Goal: Transaction & Acquisition: Purchase product/service

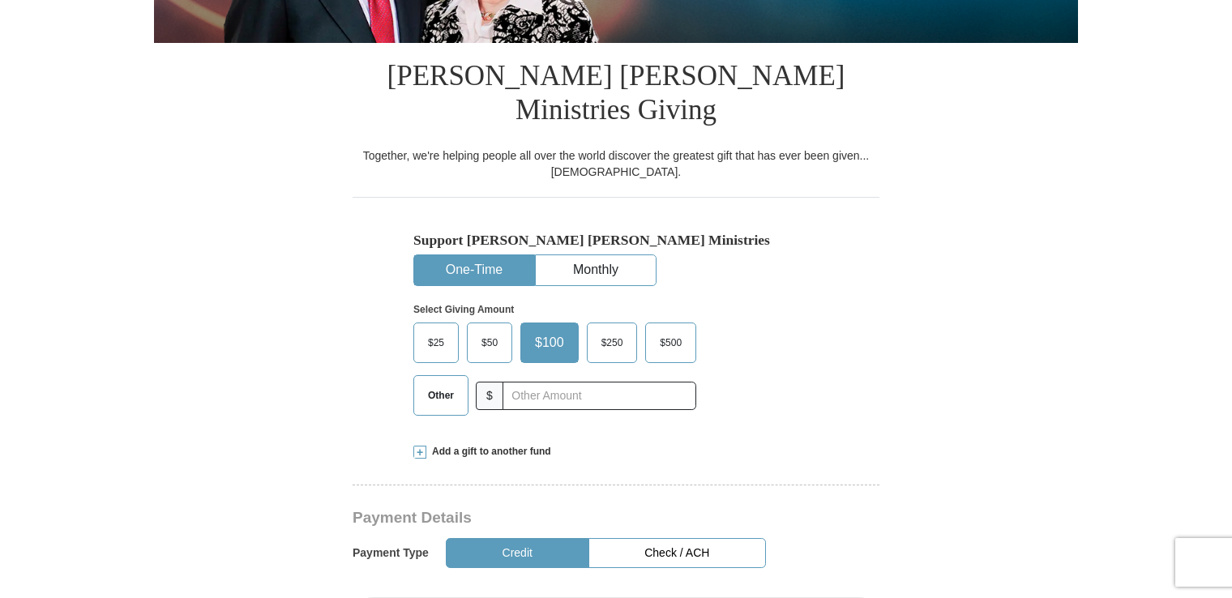
scroll to position [373, 0]
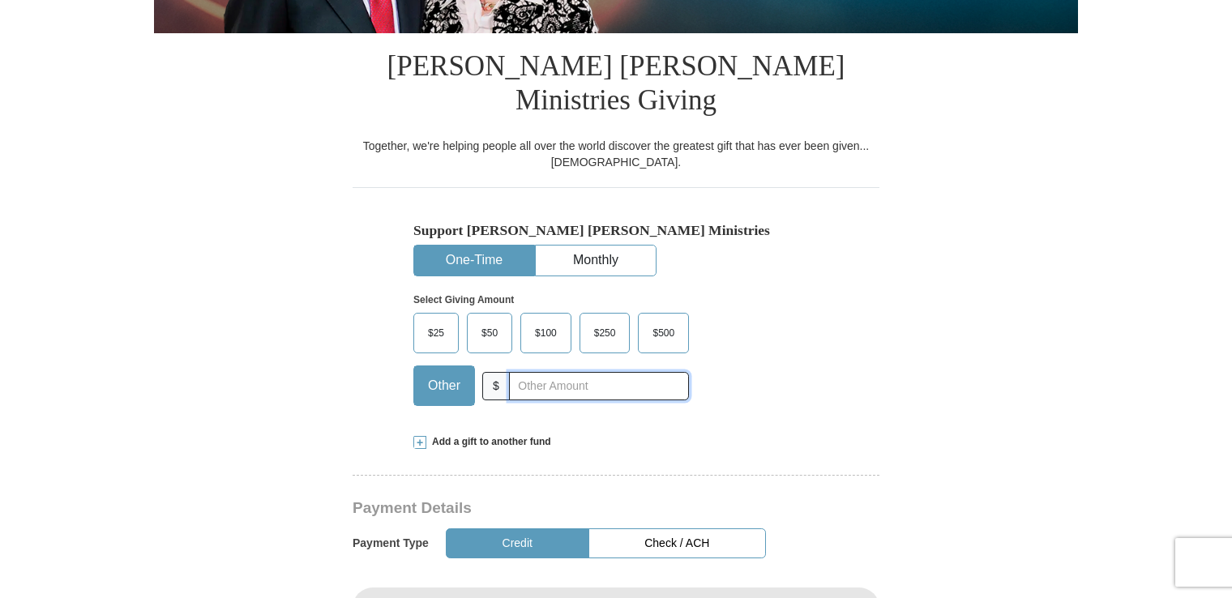
click at [524, 372] on input "text" at bounding box center [599, 386] width 180 height 28
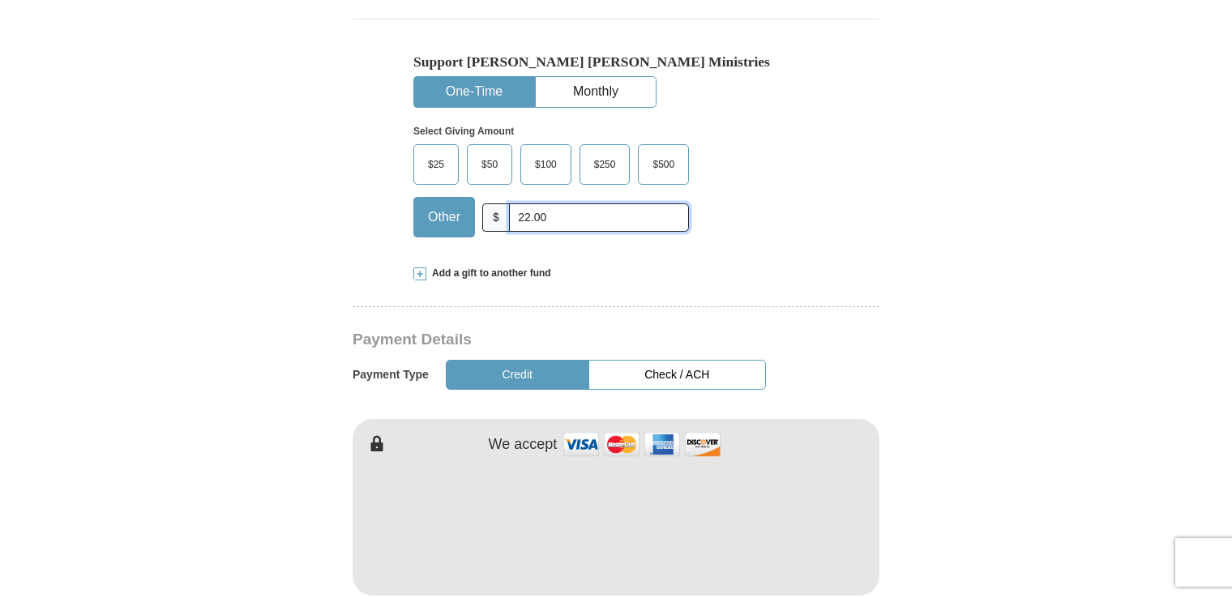
scroll to position [548, 0]
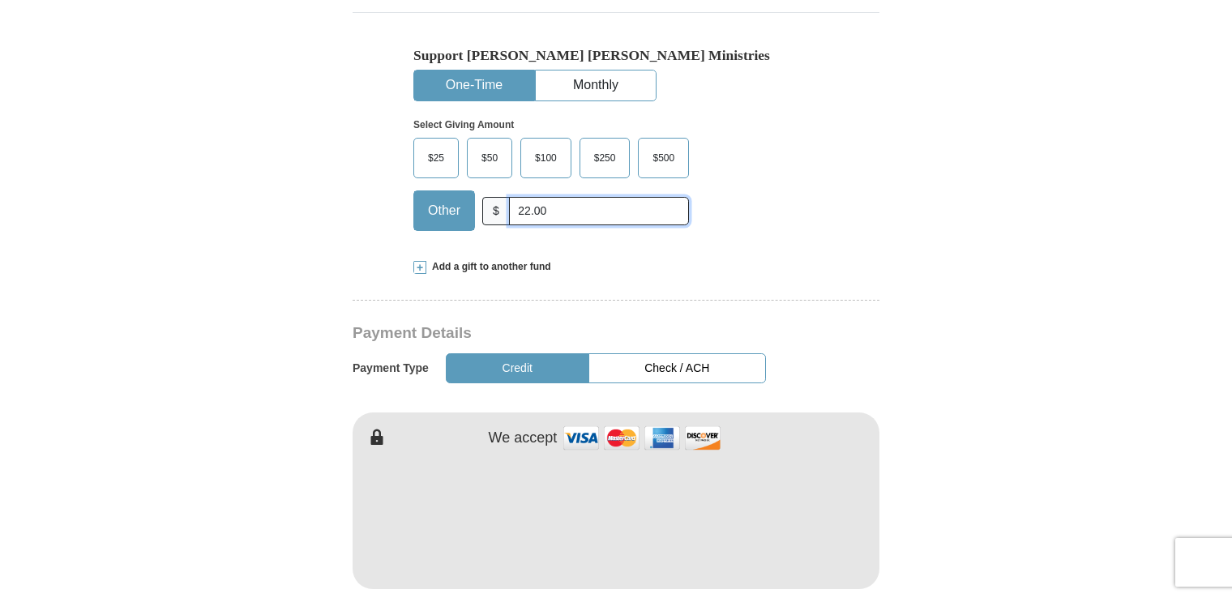
type input "22.00"
click at [485, 260] on span "Add a gift to another fund" at bounding box center [488, 267] width 125 height 14
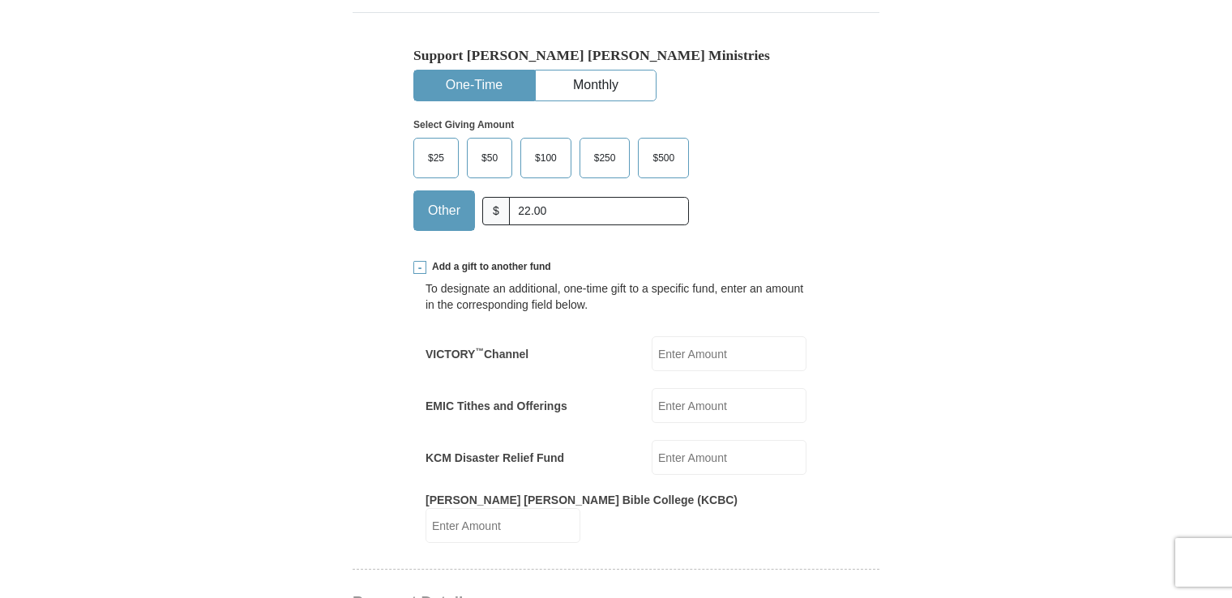
click at [485, 260] on span "Add a gift to another fund" at bounding box center [488, 267] width 125 height 14
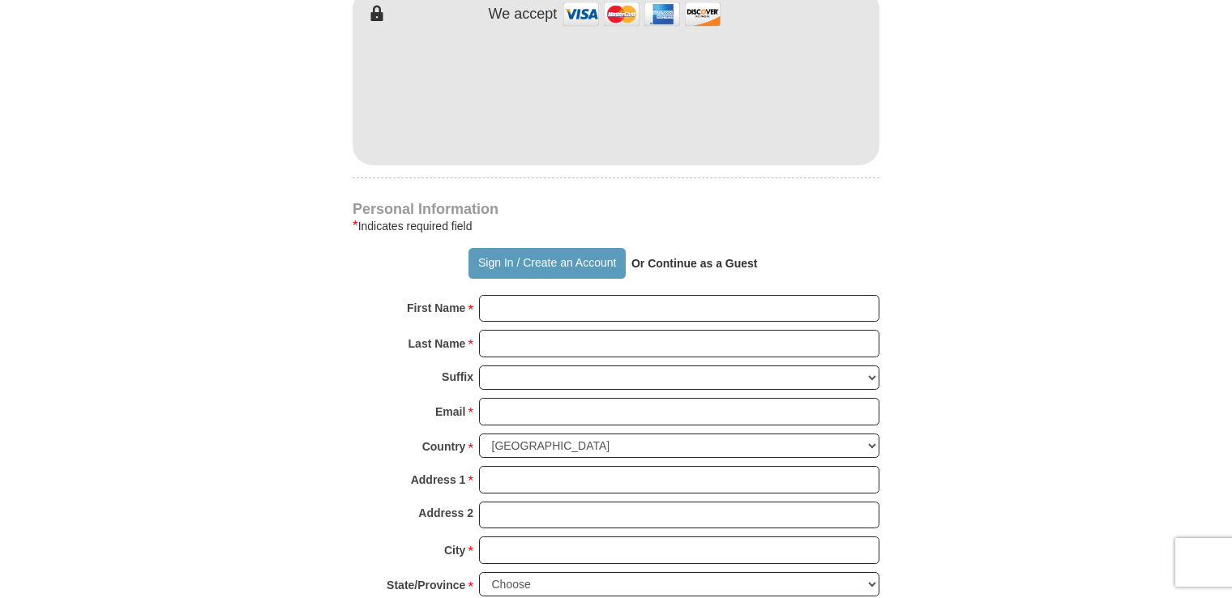
scroll to position [1002, 0]
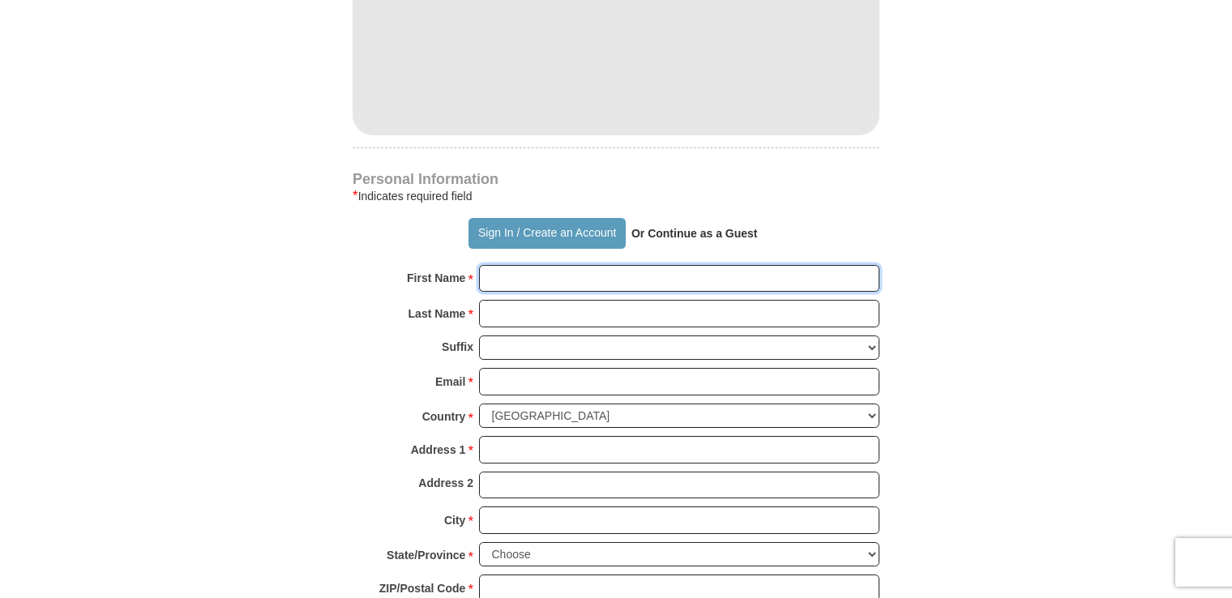
click at [532, 265] on input "First Name *" at bounding box center [679, 279] width 400 height 28
type input "[PERSON_NAME]"
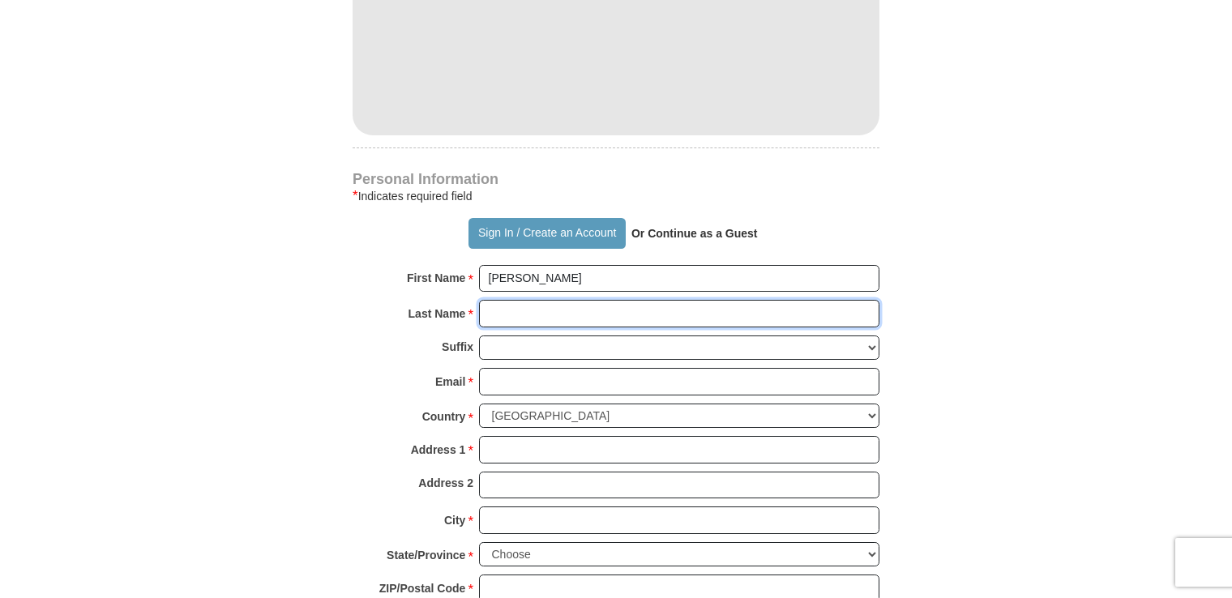
type input "[PERSON_NAME]"
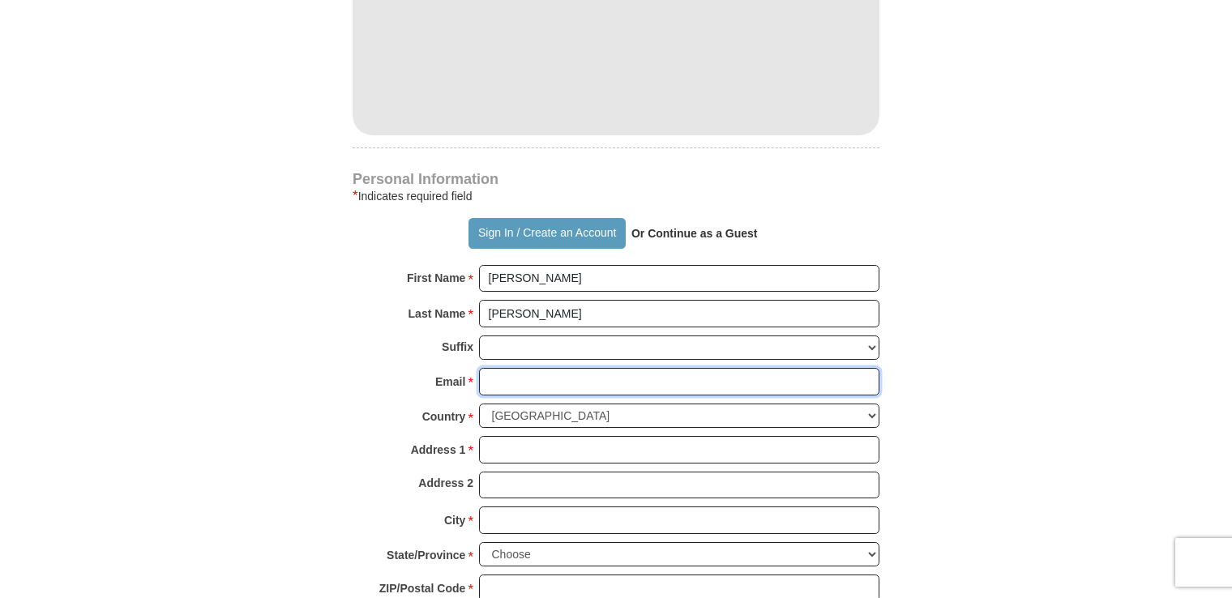
type input "[PERSON_NAME][EMAIL_ADDRESS][PERSON_NAME][DOMAIN_NAME]"
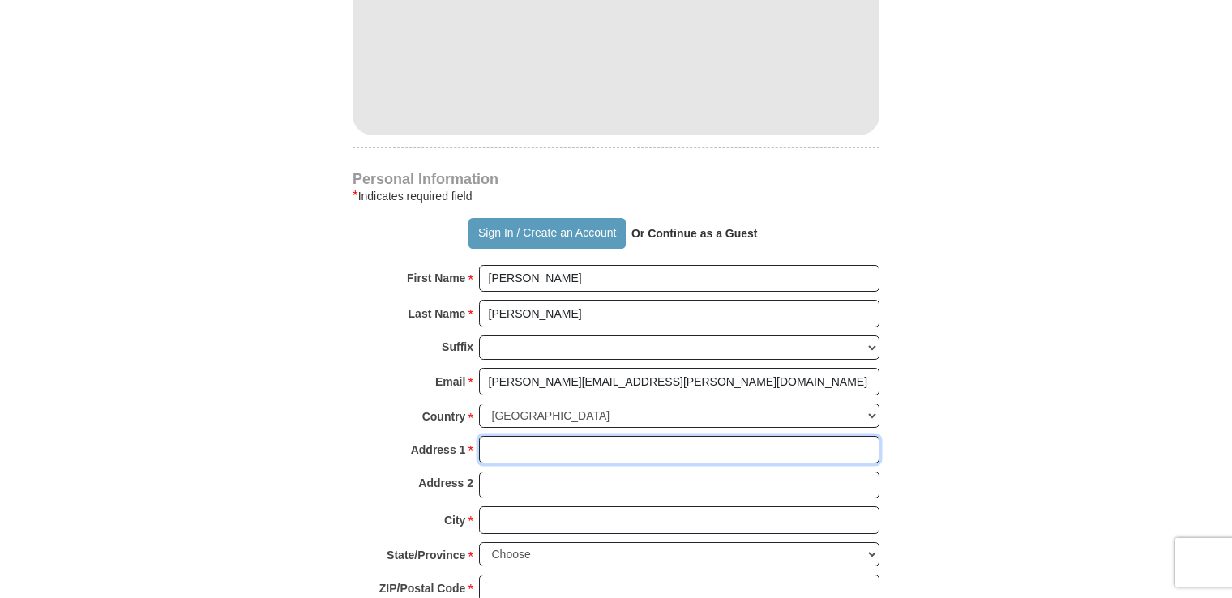
type input "[STREET_ADDRESS]"
type input "Apt. 325"
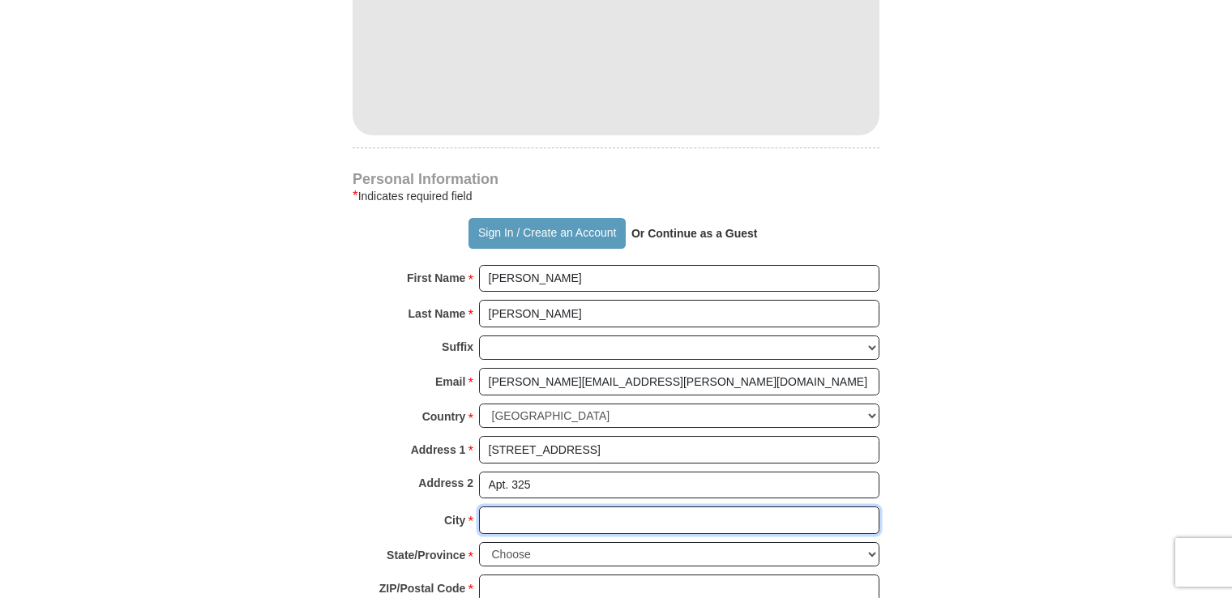
type input "[GEOGRAPHIC_DATA]"
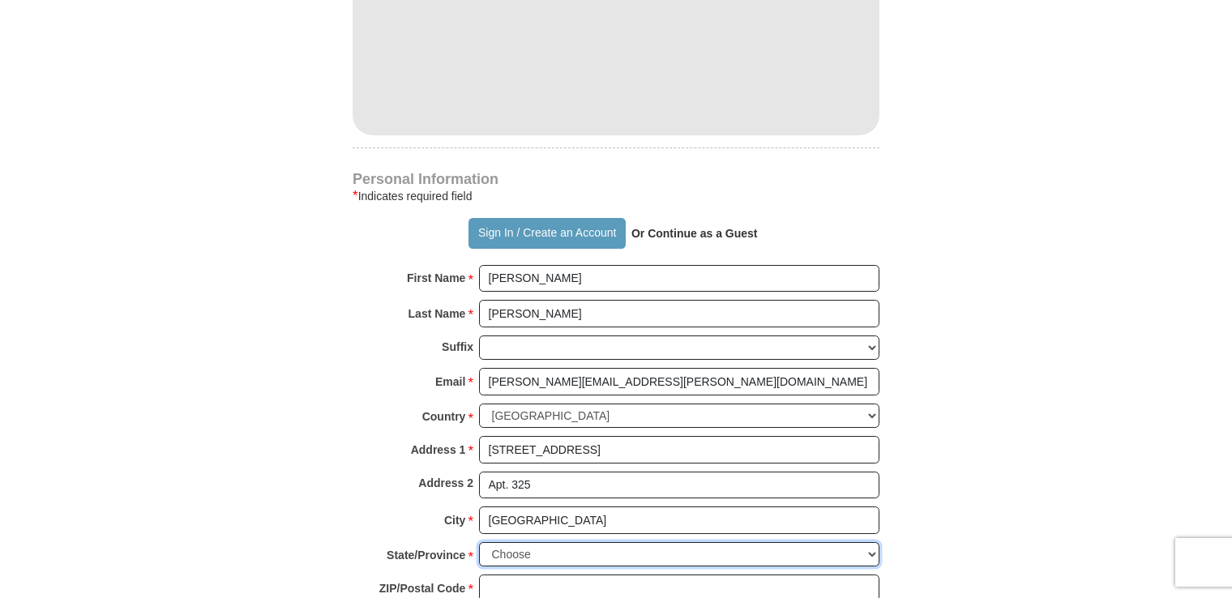
select select "FL"
type input "33614"
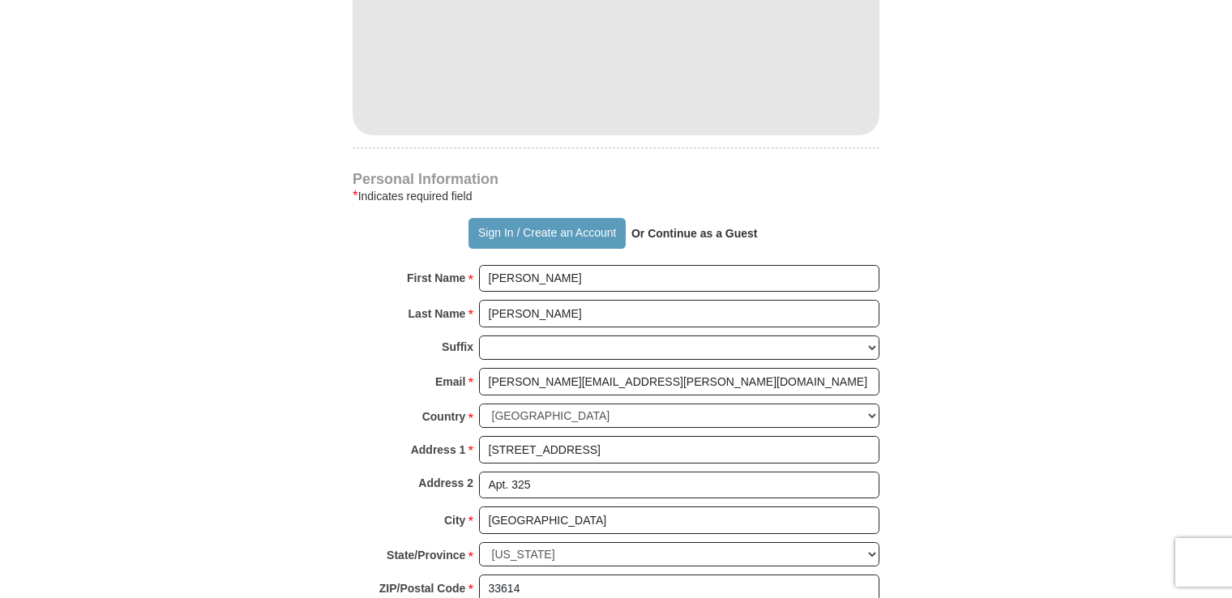
type input "8134605017"
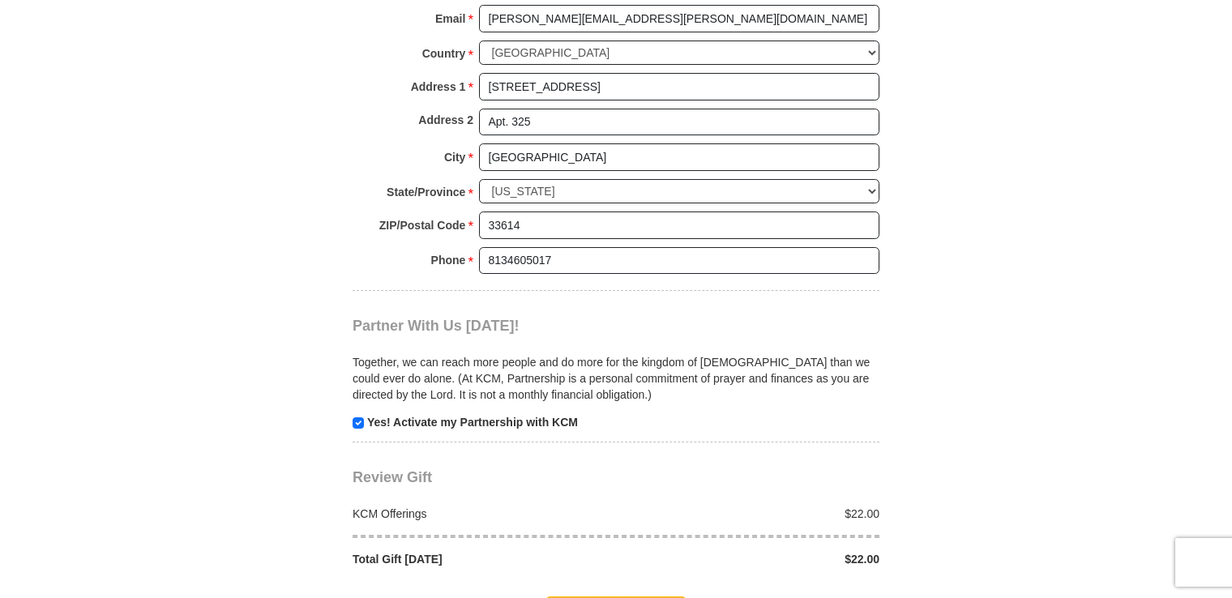
scroll to position [1392, 0]
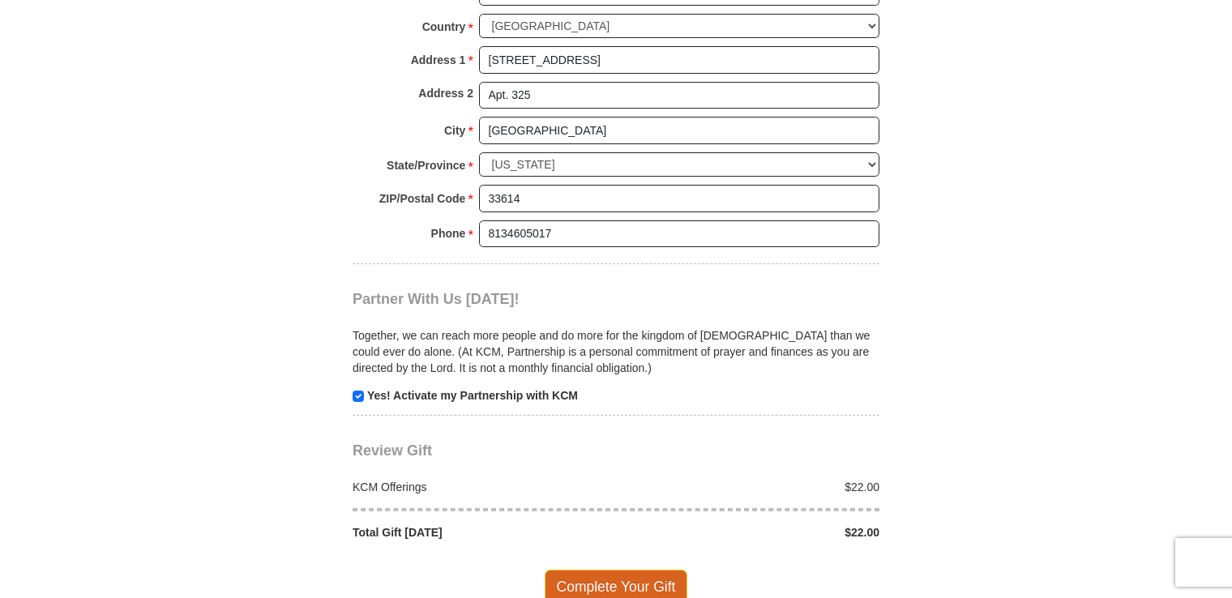
click at [621, 570] on span "Complete Your Gift" at bounding box center [616, 587] width 143 height 34
